Goal: Transaction & Acquisition: Purchase product/service

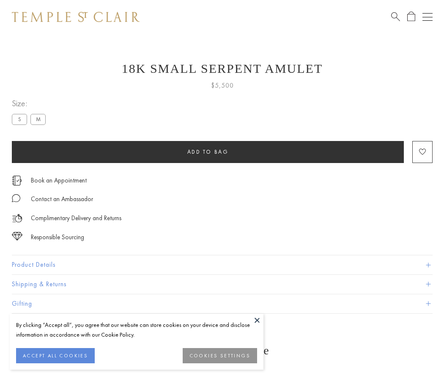
scroll to position [11, 0]
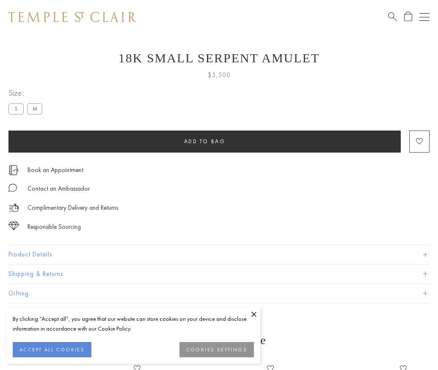
click at [204, 141] on span "Add to bag" at bounding box center [204, 141] width 41 height 7
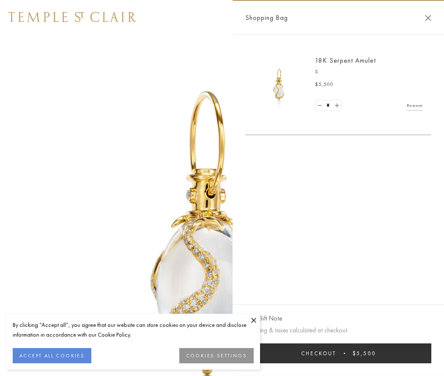
click at [345, 353] on span "submit" at bounding box center [344, 353] width 1 height 1
